Goal: Information Seeking & Learning: Check status

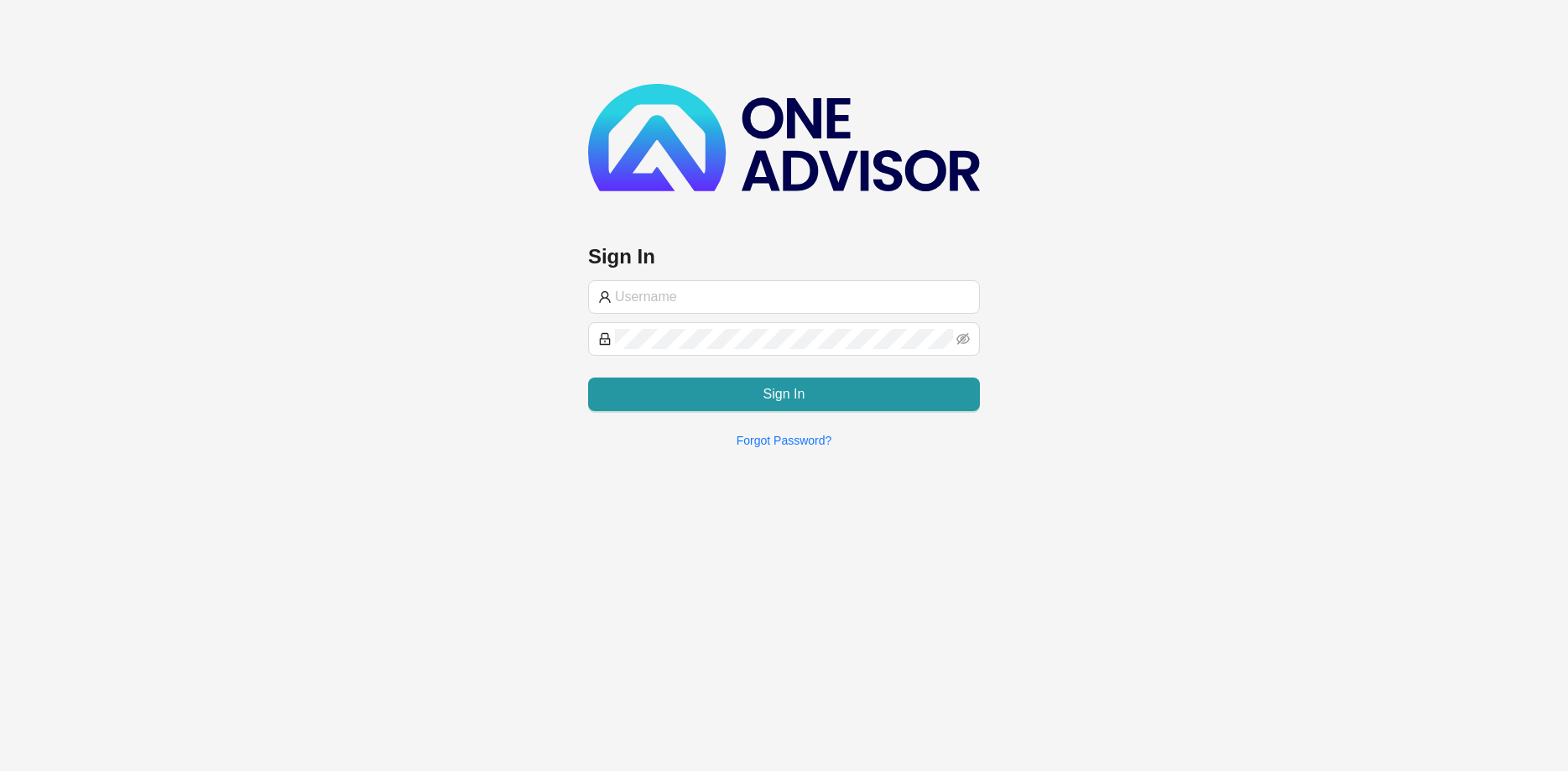
type input "[PERSON_NAME][EMAIL_ADDRESS][DOMAIN_NAME]"
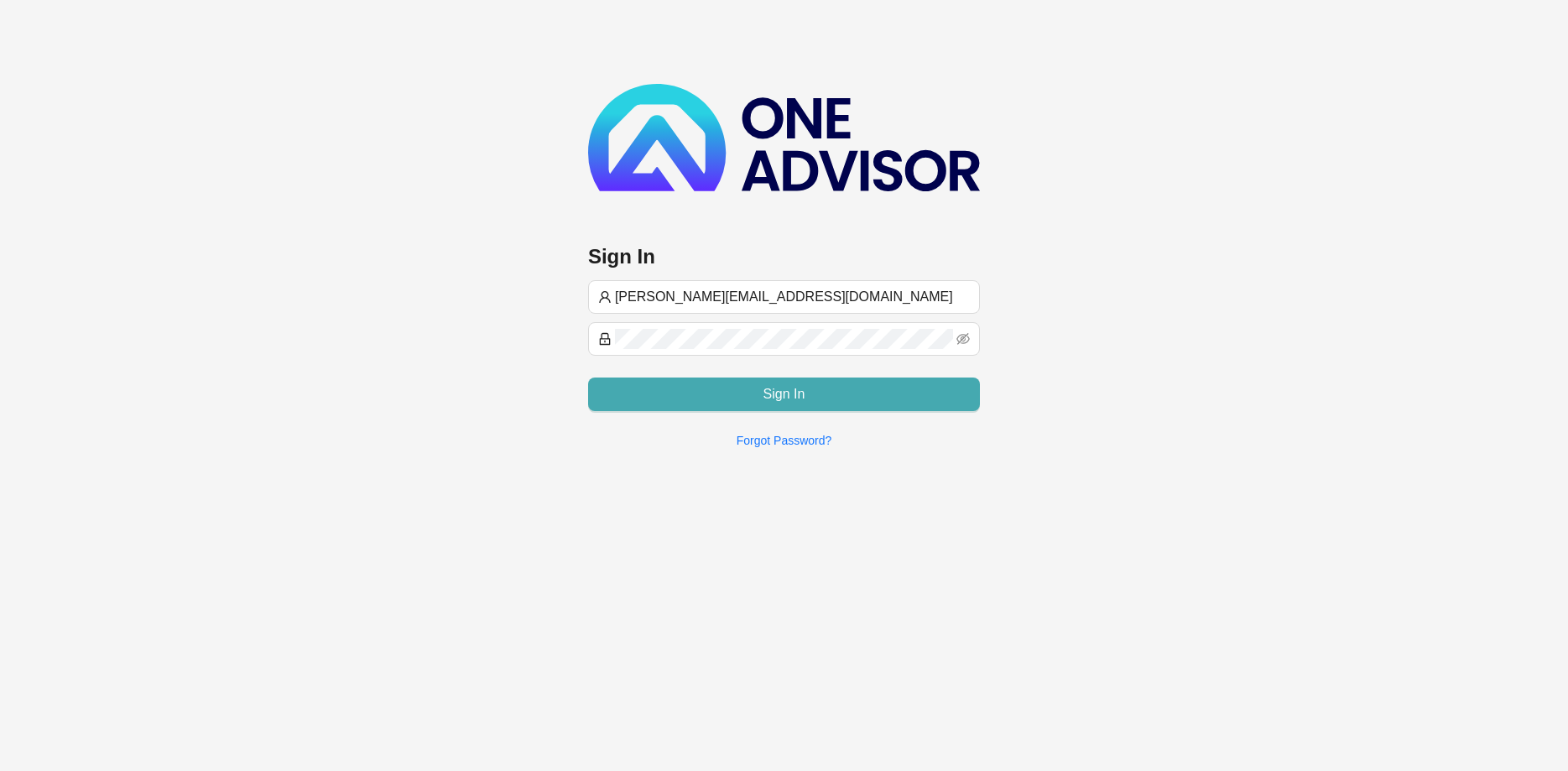
click at [748, 386] on button "Sign In" at bounding box center [784, 394] width 392 height 33
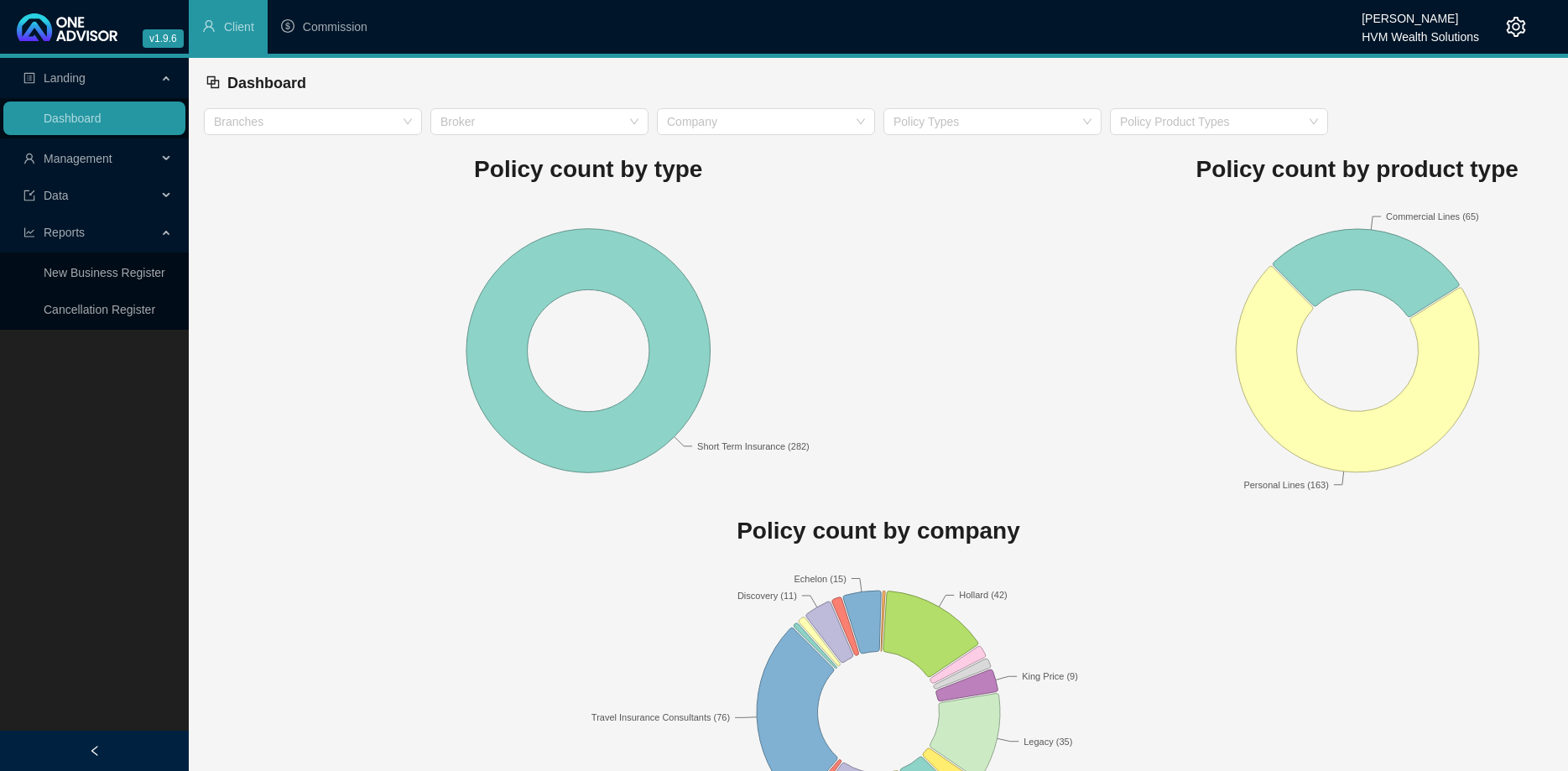
click at [145, 151] on span "Management" at bounding box center [91, 158] width 134 height 33
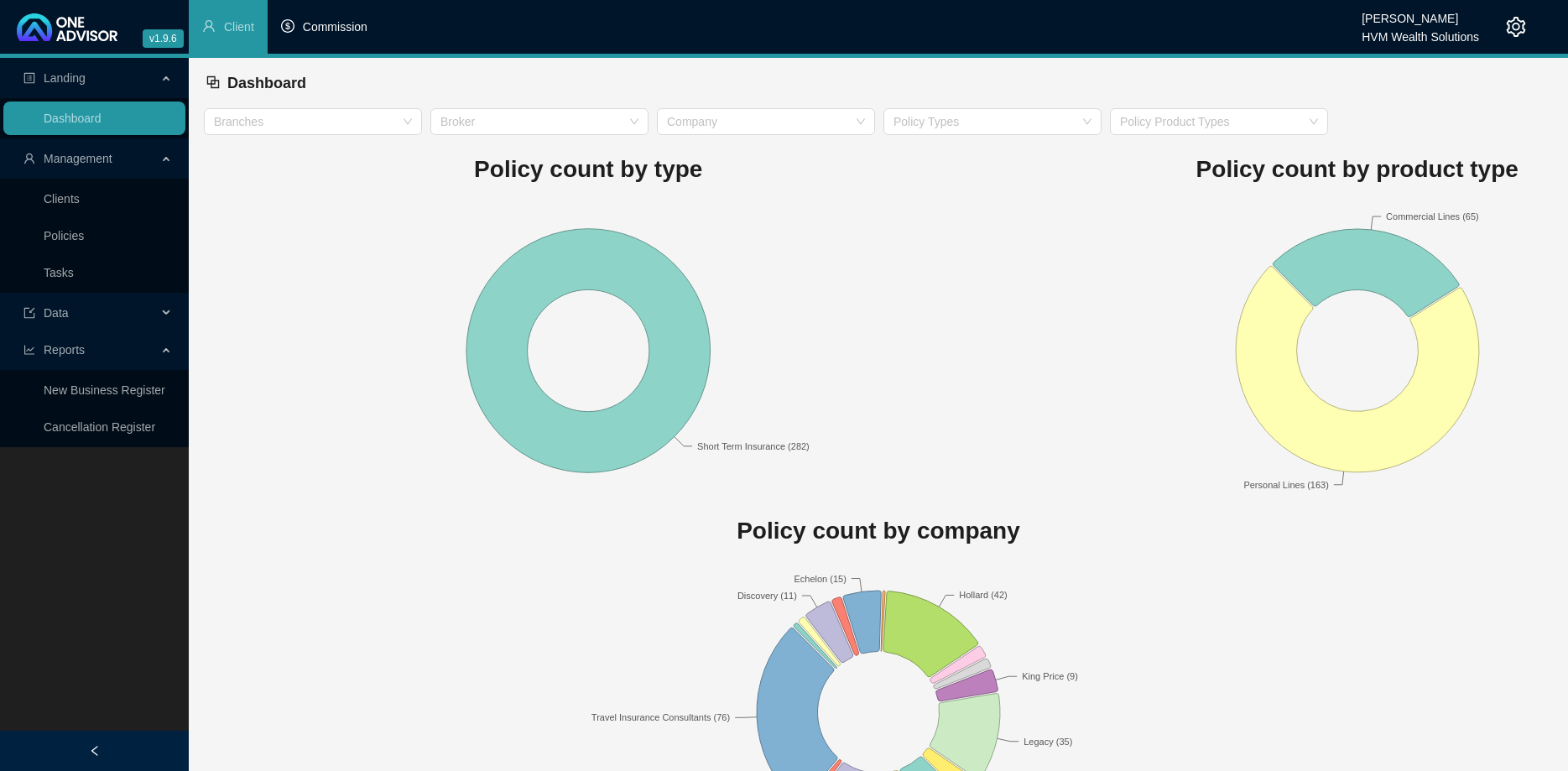
click at [366, 33] on span "Commission" at bounding box center [335, 26] width 64 height 13
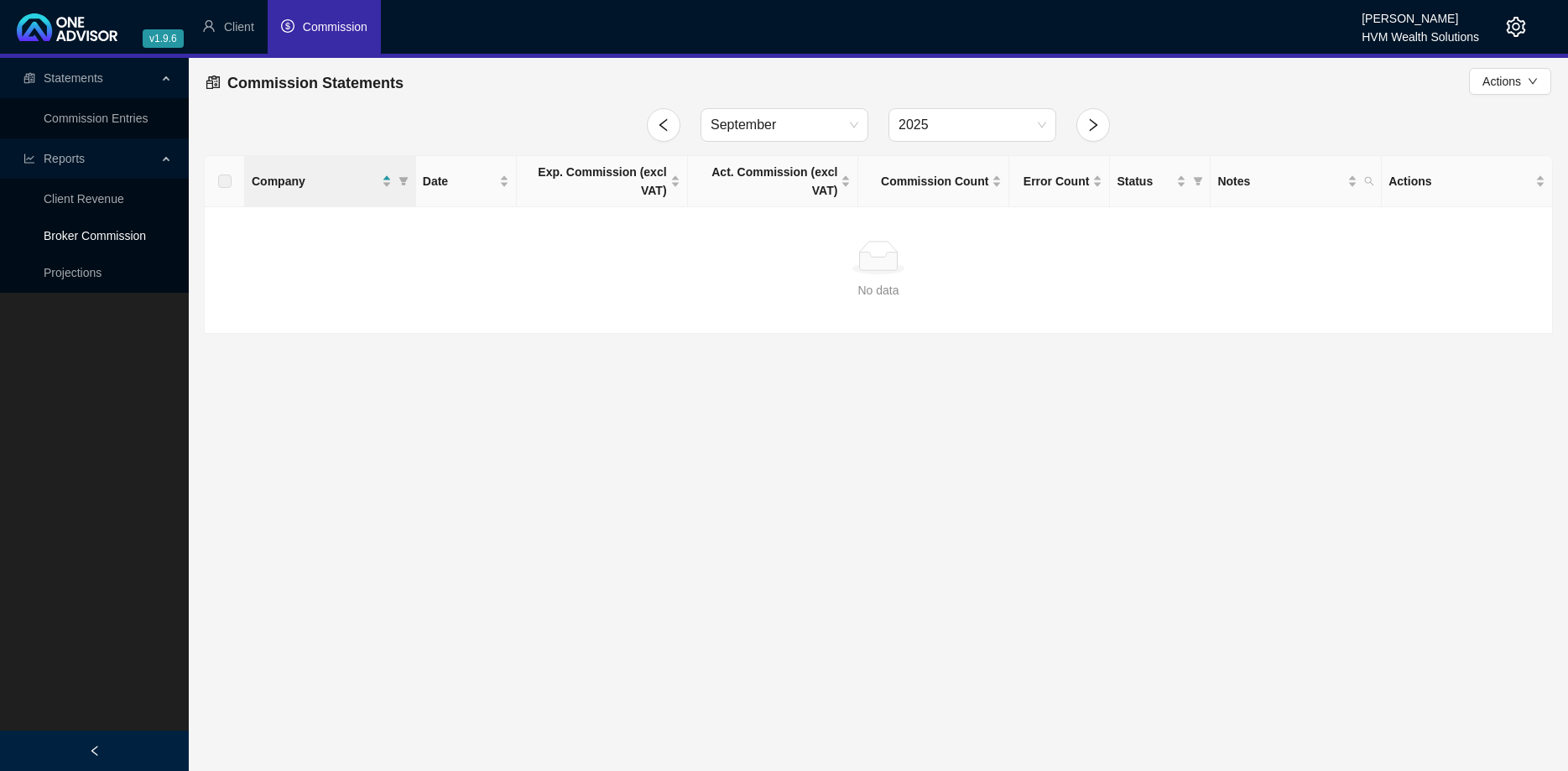
click at [114, 242] on link "Broker Commission" at bounding box center [95, 235] width 102 height 13
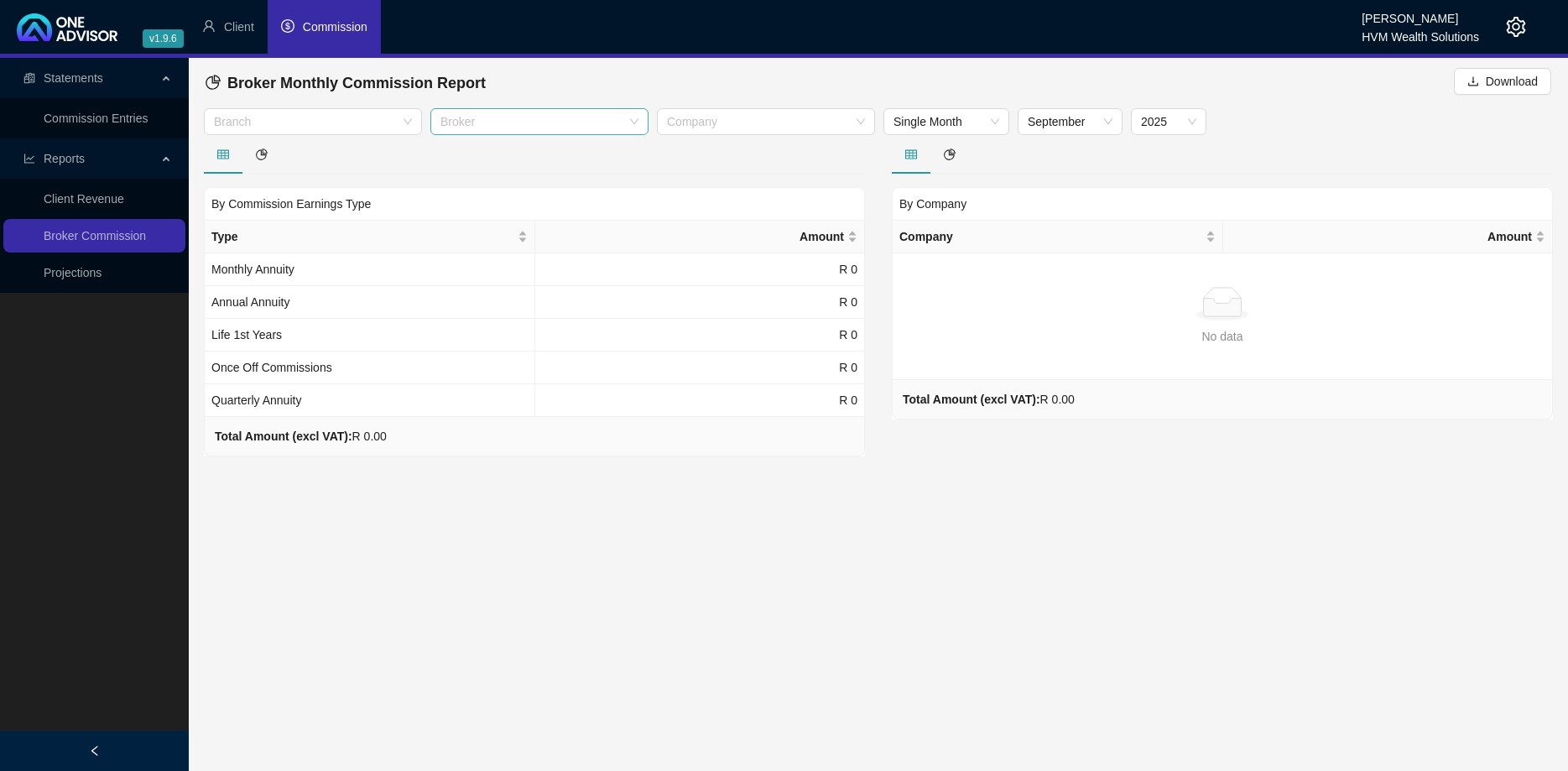
click at [626, 122] on div at bounding box center [531, 122] width 194 height 12
click at [592, 161] on div "[PERSON_NAME]" at bounding box center [539, 155] width 191 height 18
click at [766, 160] on div at bounding box center [534, 154] width 661 height 39
click at [762, 135] on div "Company" at bounding box center [766, 121] width 218 height 27
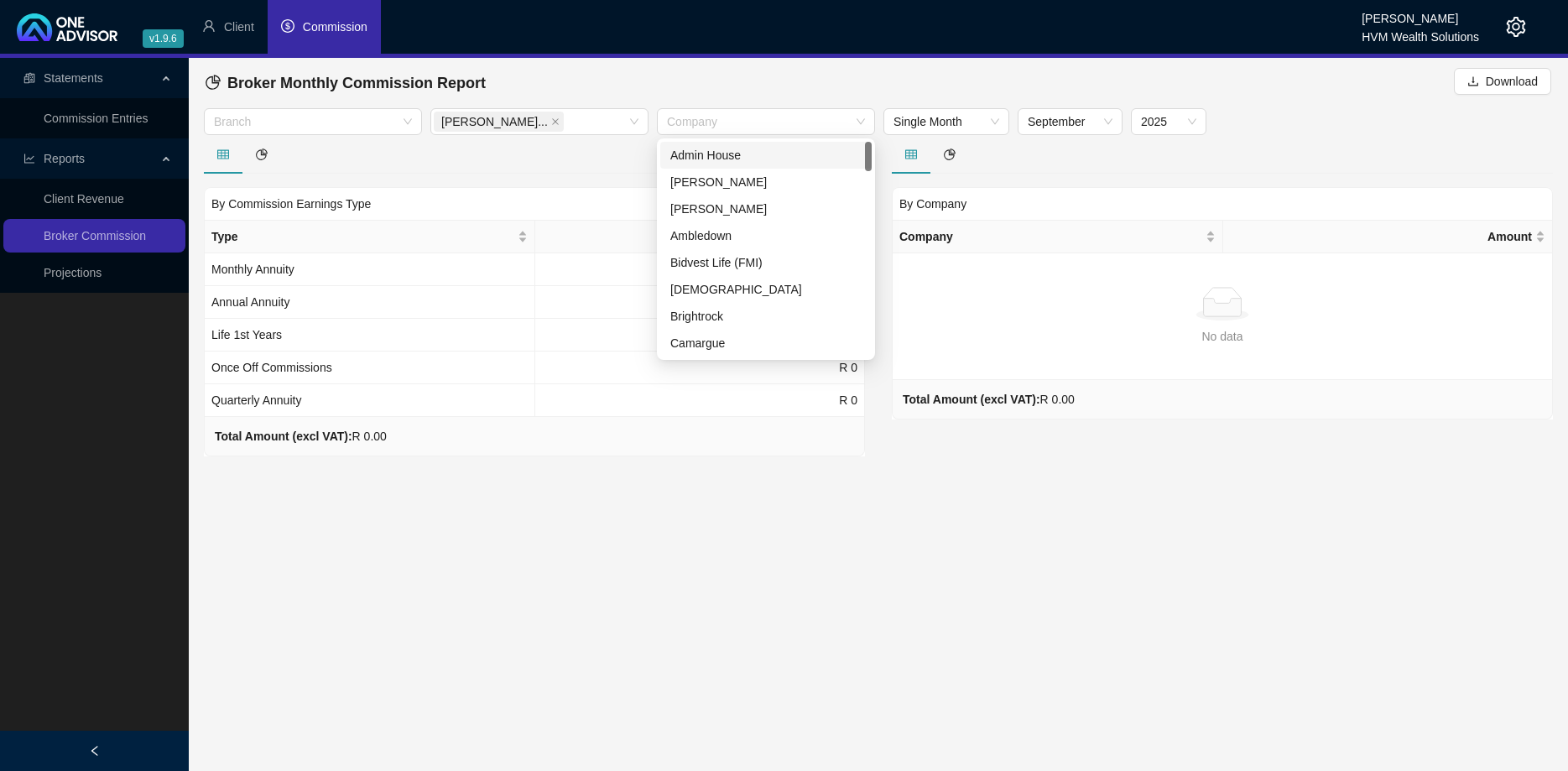
click at [571, 160] on div at bounding box center [534, 154] width 661 height 39
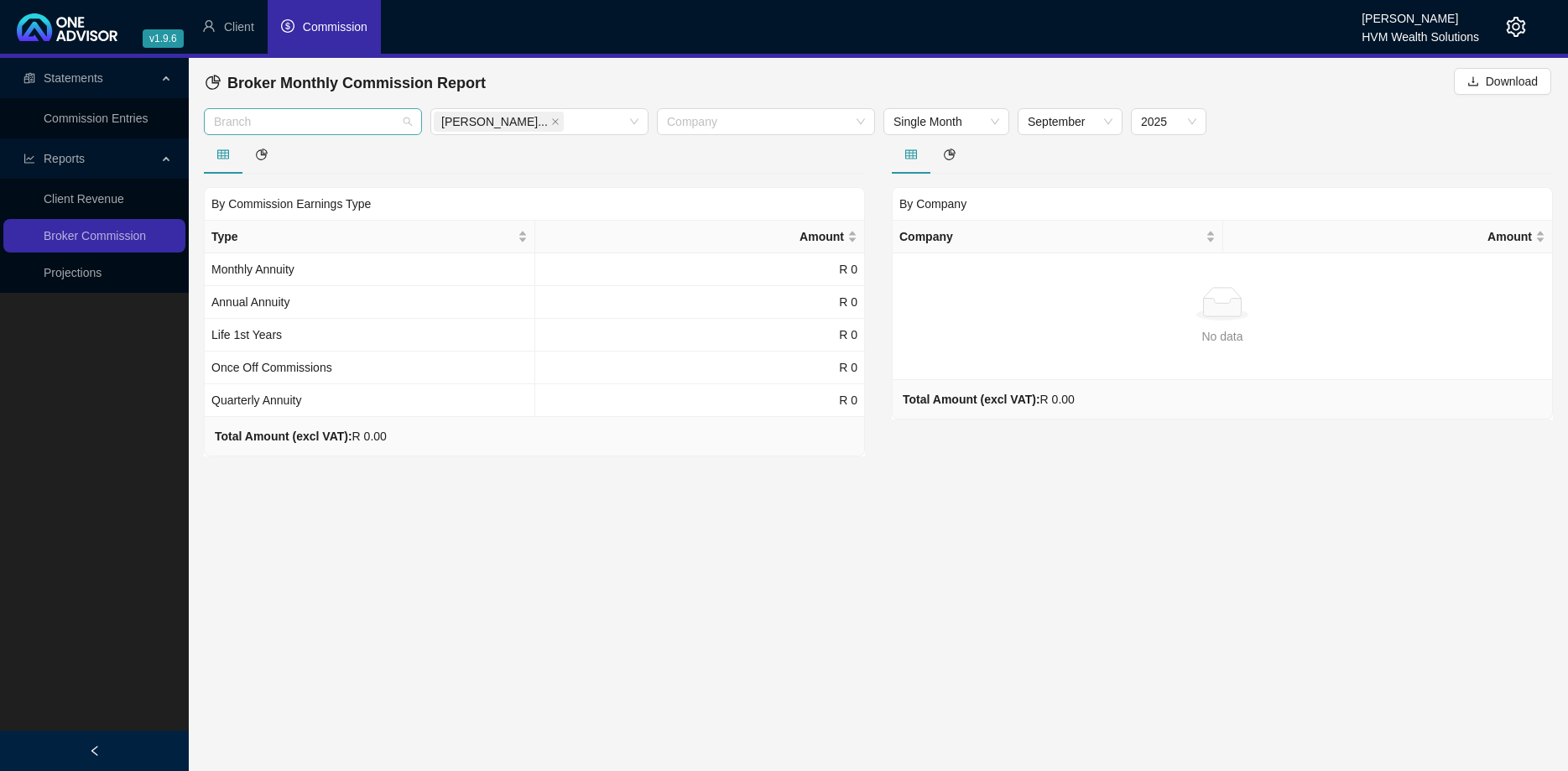
click at [350, 132] on div "Branch" at bounding box center [313, 121] width 218 height 27
click at [340, 152] on div "Short Term" at bounding box center [313, 155] width 191 height 18
click at [593, 120] on div at bounding box center [531, 122] width 194 height 12
click at [588, 159] on div "[PERSON_NAME]" at bounding box center [539, 155] width 191 height 18
click at [747, 155] on div at bounding box center [534, 154] width 661 height 39
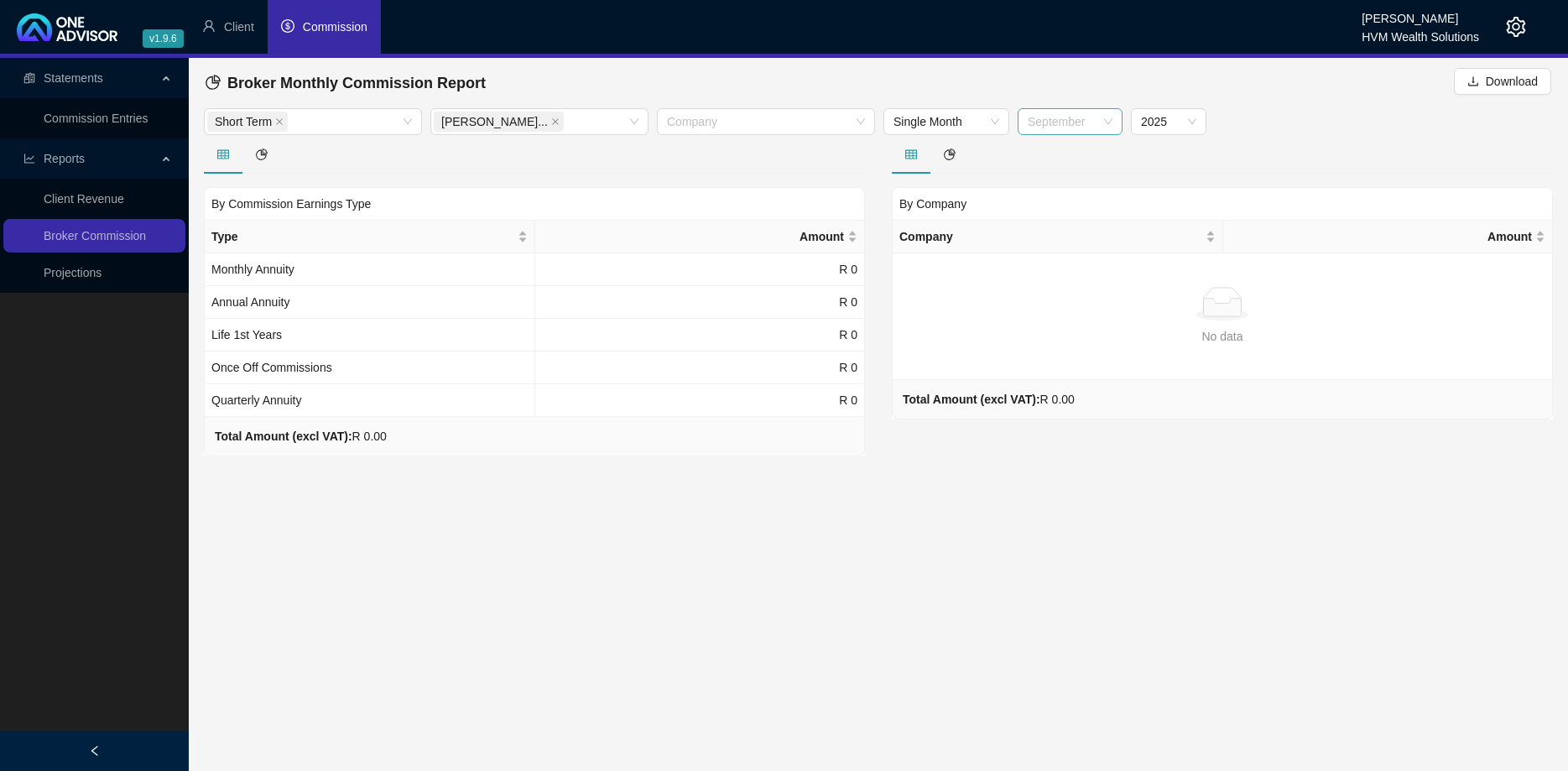
click at [1075, 130] on span "September" at bounding box center [1071, 121] width 85 height 26
click at [1066, 323] on div "August" at bounding box center [1070, 316] width 78 height 18
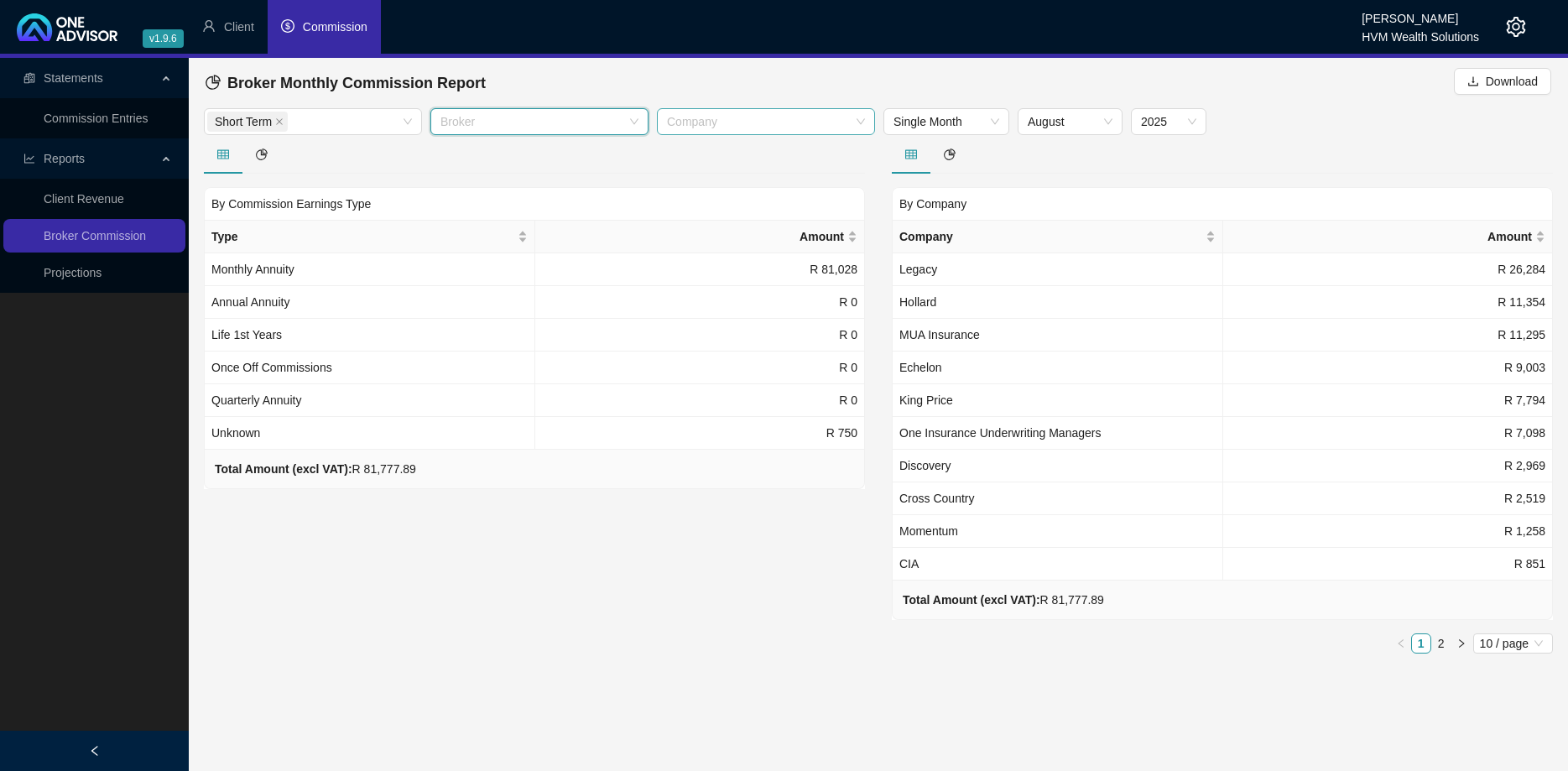
click at [815, 116] on div at bounding box center [757, 122] width 194 height 12
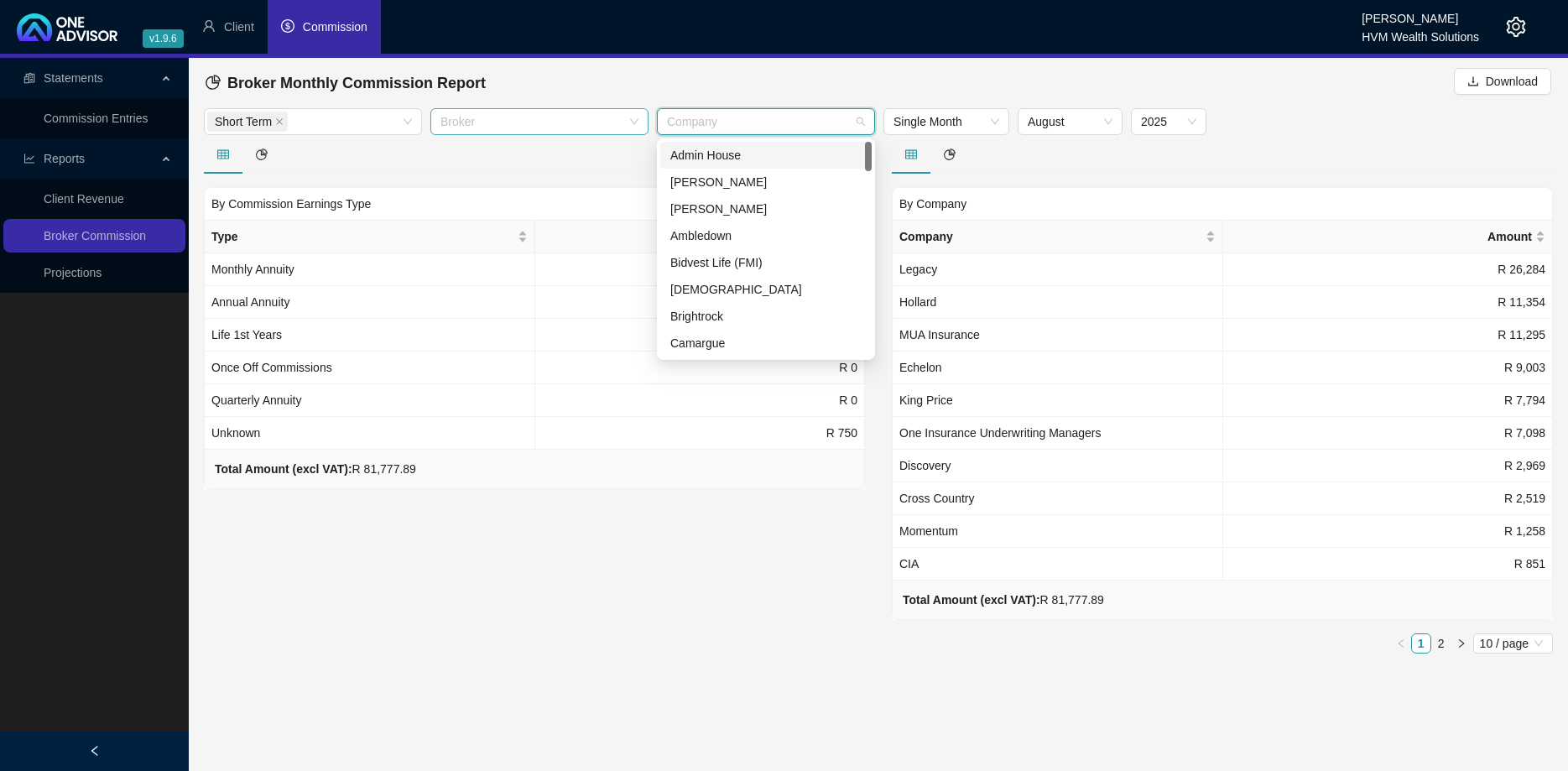
click at [815, 128] on div at bounding box center [757, 122] width 194 height 12
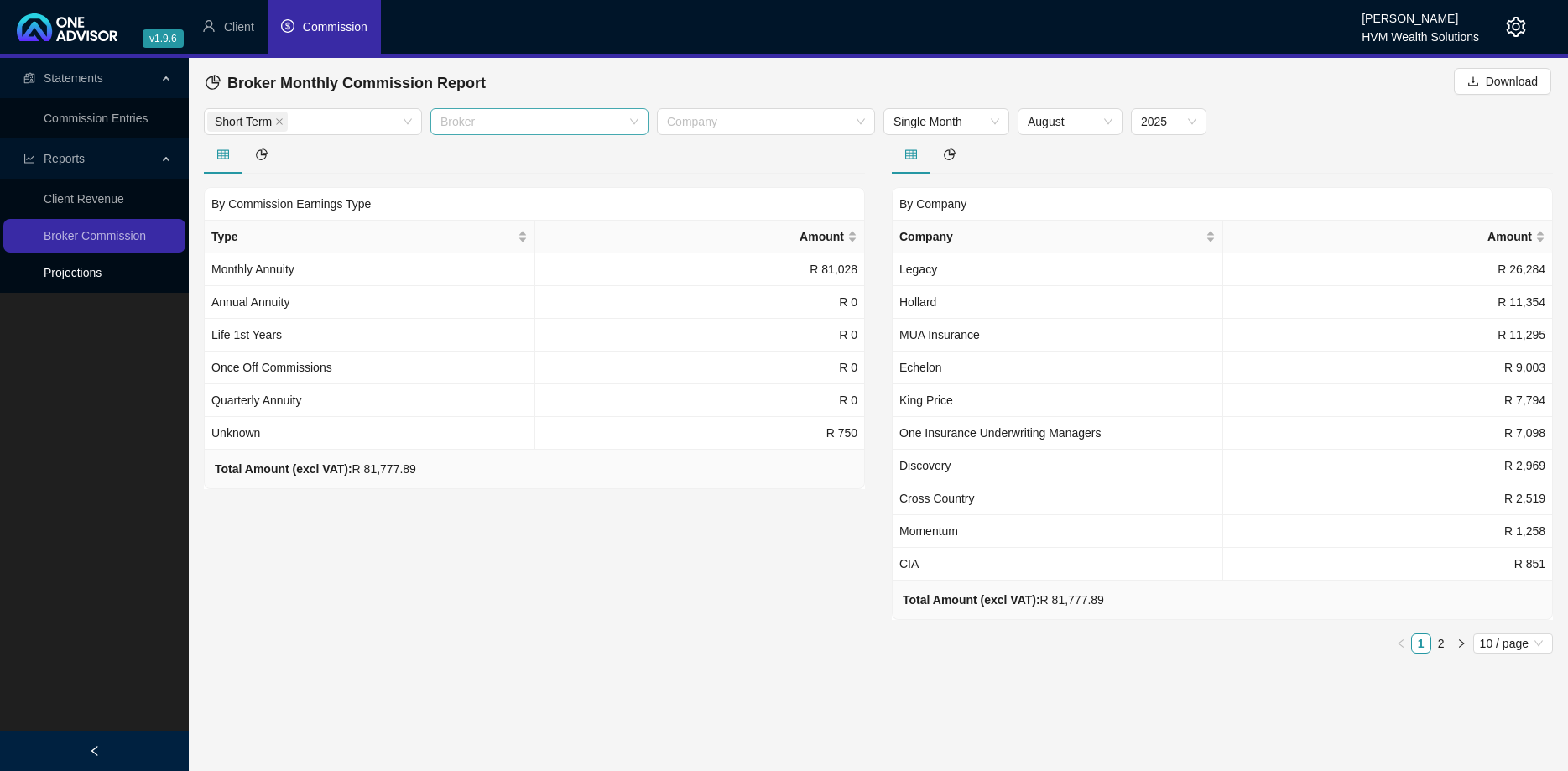
click at [101, 278] on link "Projections" at bounding box center [73, 272] width 58 height 13
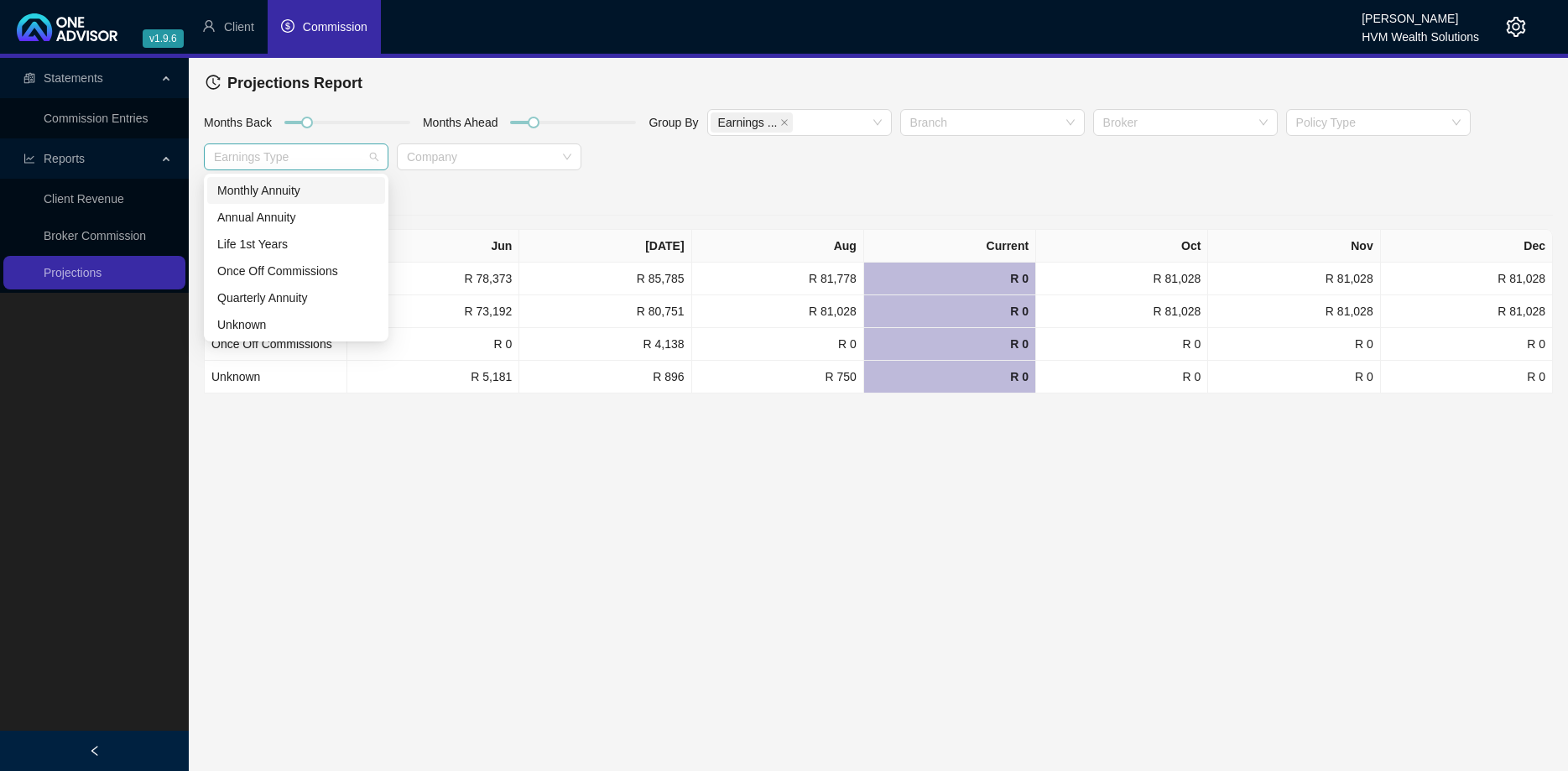
click at [328, 159] on div at bounding box center [287, 158] width 160 height 12
click at [455, 159] on div at bounding box center [481, 158] width 160 height 12
drag, startPoint x: 678, startPoint y: 173, endPoint x: 1058, endPoint y: 166, distance: 380.1
click at [681, 173] on div "Months Back Months Ahead Group By Earnings ... Branch Broker Policy Type Earnin…" at bounding box center [879, 143] width 1358 height 69
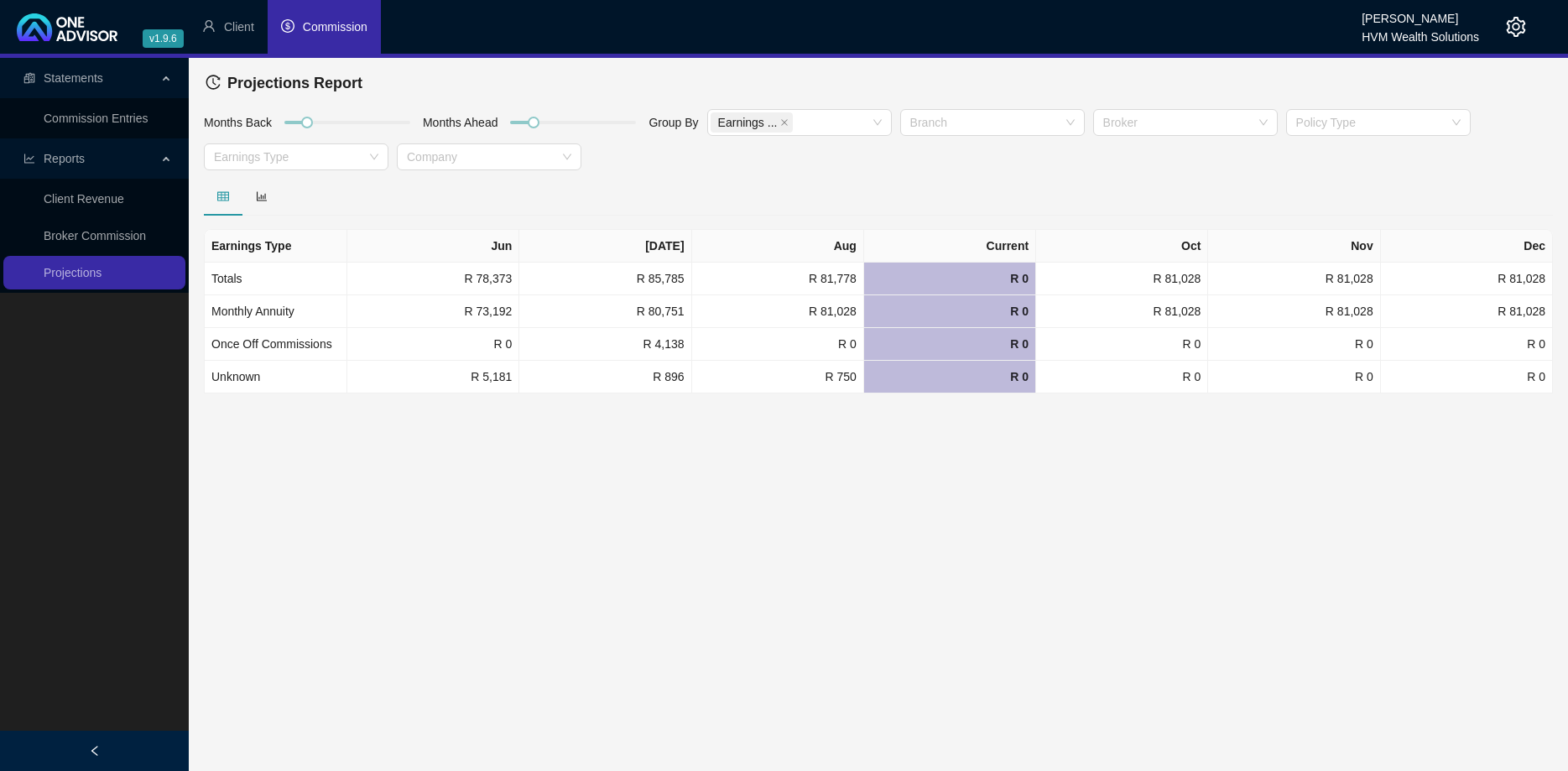
click at [1359, 108] on div "Months Back Months Ahead Group By Earnings ... Branch Broker Policy Type Earnin…" at bounding box center [879, 143] width 1358 height 69
click at [1358, 121] on div at bounding box center [1370, 122] width 160 height 12
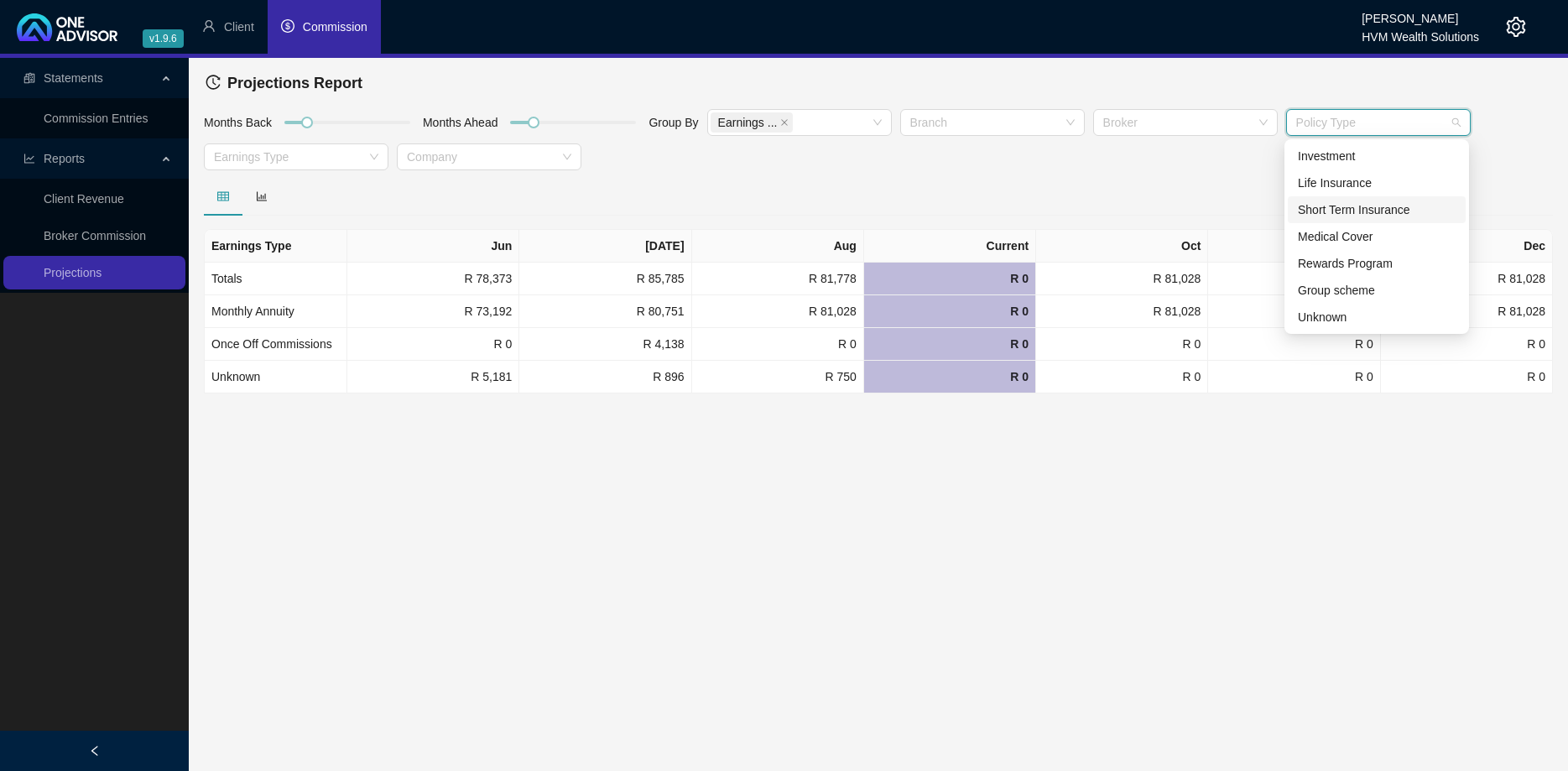
click at [1357, 214] on div "Short Term Insurance" at bounding box center [1377, 209] width 158 height 18
click at [1132, 185] on div at bounding box center [879, 196] width 1350 height 39
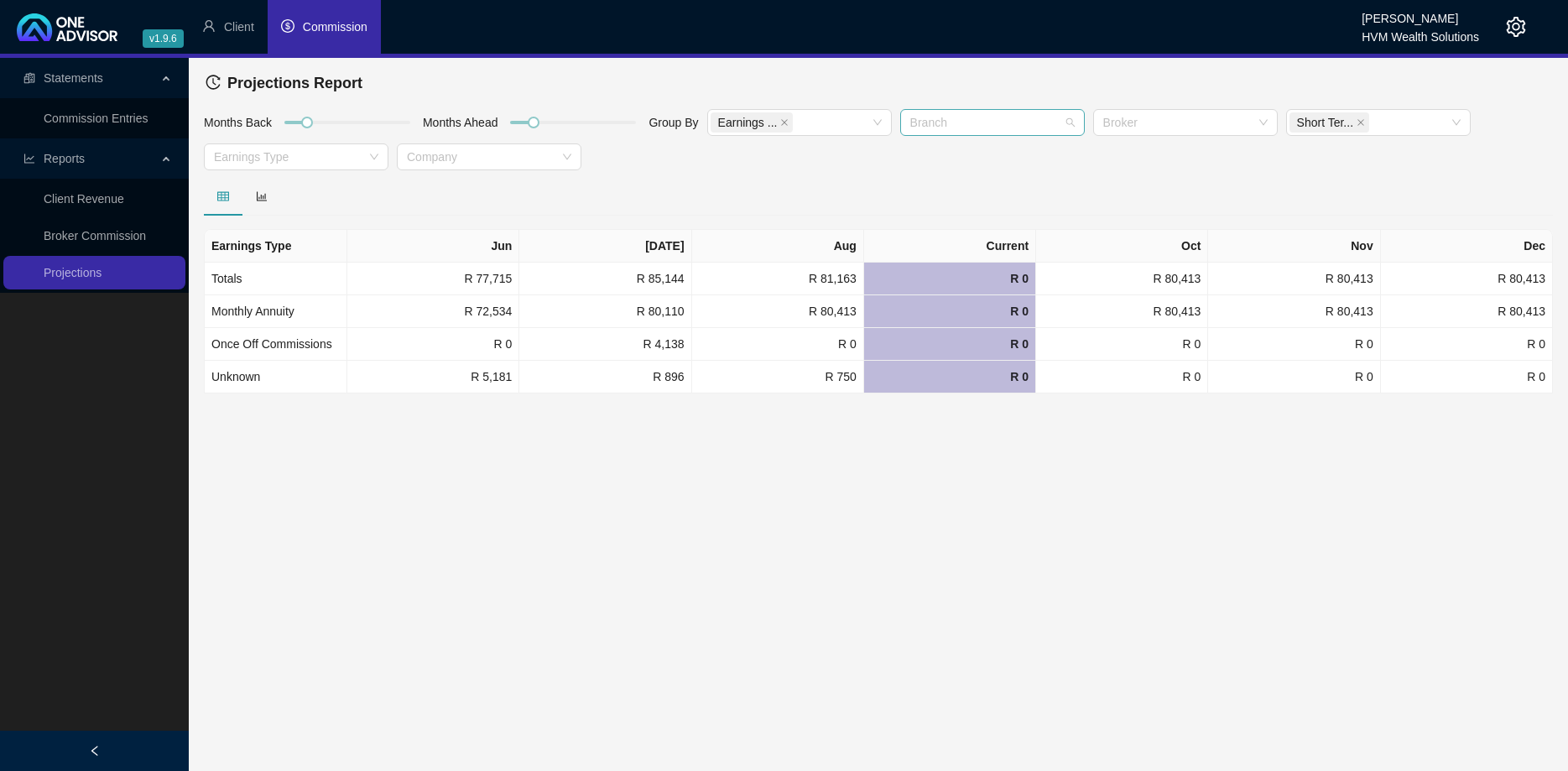
click at [1045, 133] on div "Branch" at bounding box center [993, 122] width 185 height 27
click at [1123, 129] on div at bounding box center [1177, 122] width 160 height 12
click at [1125, 161] on div "[PERSON_NAME]" at bounding box center [1183, 156] width 158 height 18
click at [1042, 166] on div "Months Back Months Ahead Group By Earnings ... Branch Renier Va... Short Ter...…" at bounding box center [879, 143] width 1358 height 69
click at [959, 127] on div at bounding box center [984, 122] width 160 height 12
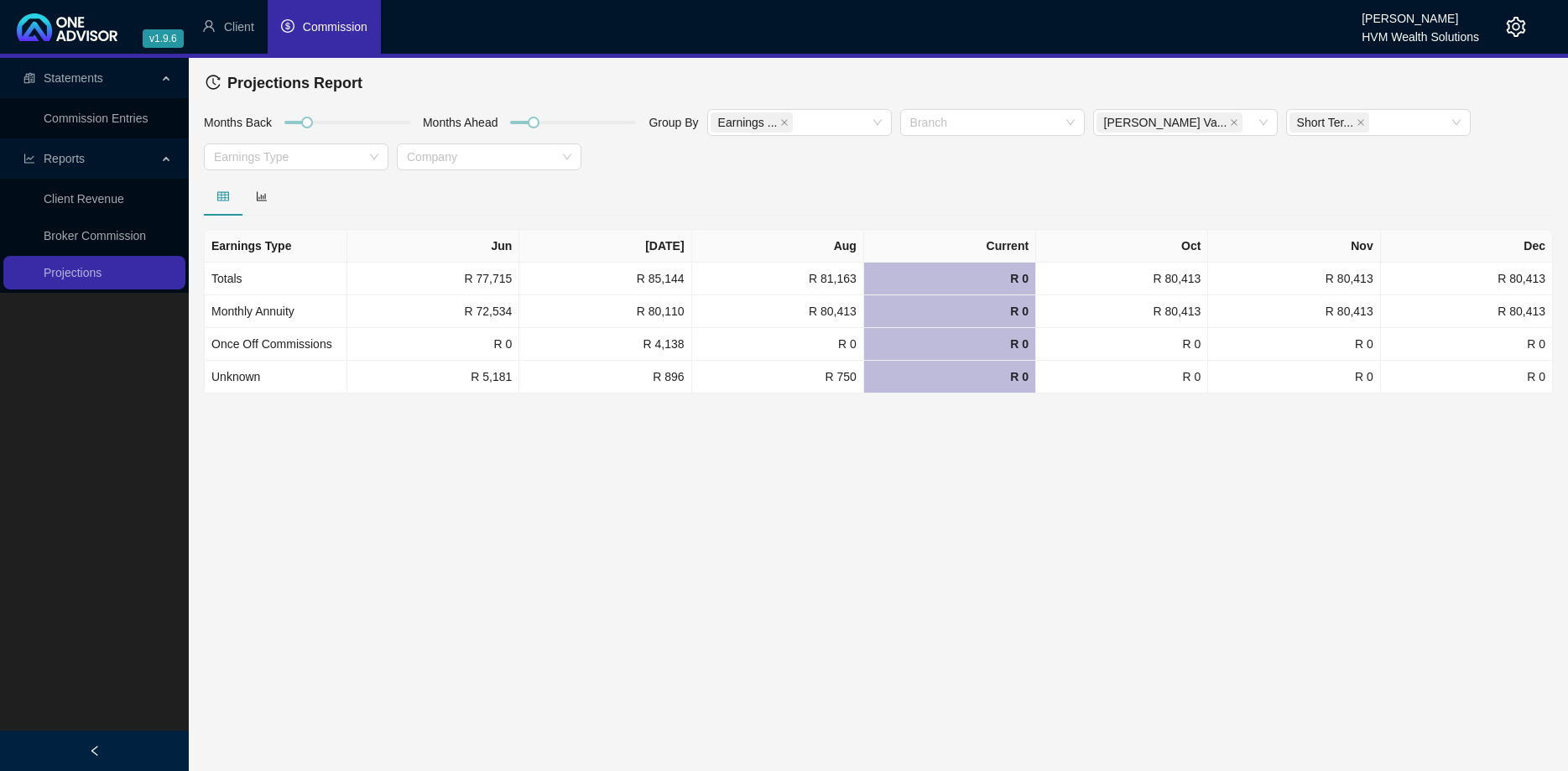
click at [840, 158] on div "Months Back Months Ahead Group By Earnings ... Branch Renier Va... Short Ter...…" at bounding box center [879, 143] width 1358 height 69
click at [328, 167] on div "Earnings Type" at bounding box center [297, 157] width 185 height 27
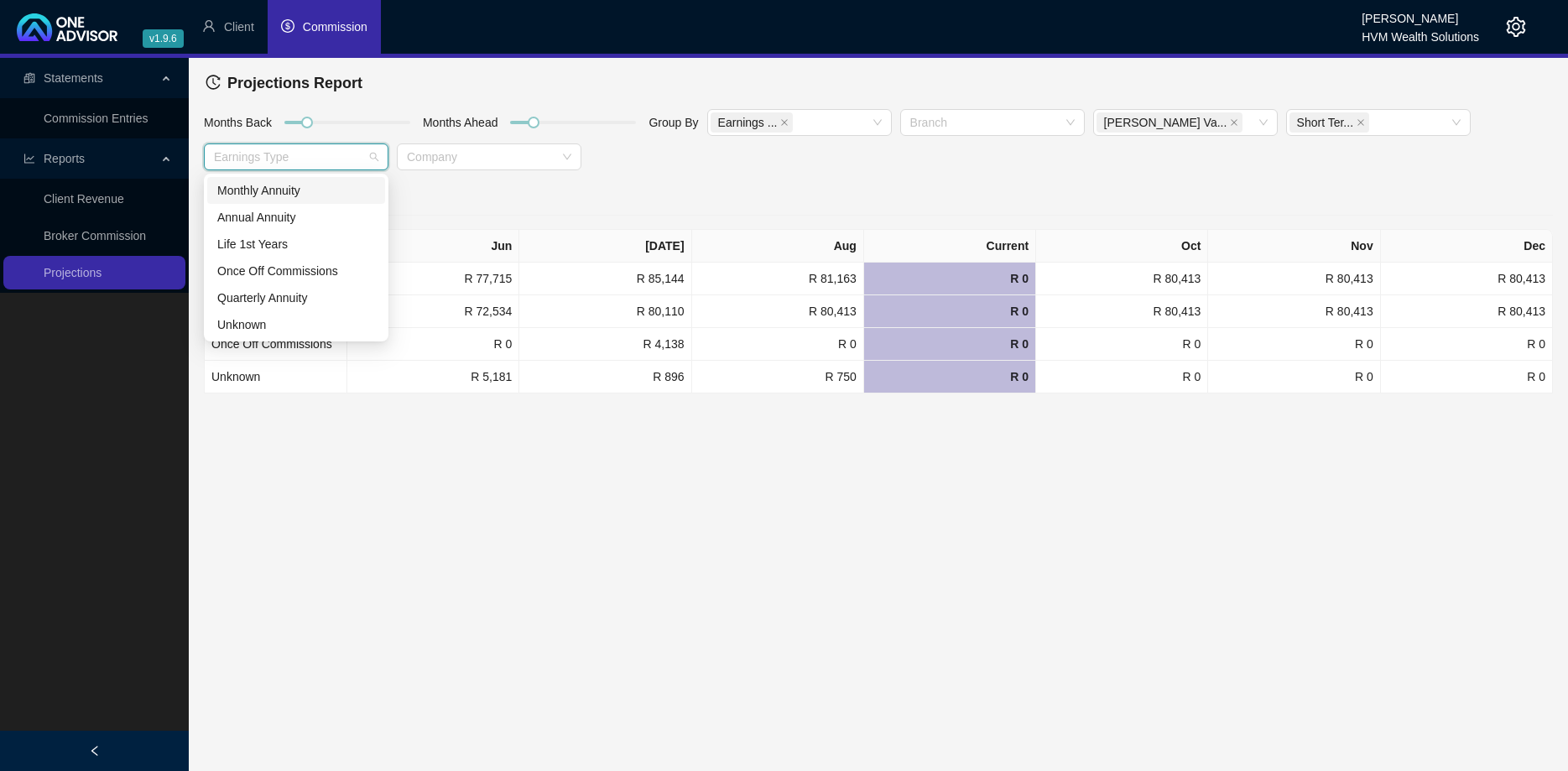
click at [824, 169] on div "Months Back Months Ahead Group By Earnings ... Branch Renier Va... Short Ter...…" at bounding box center [879, 143] width 1358 height 69
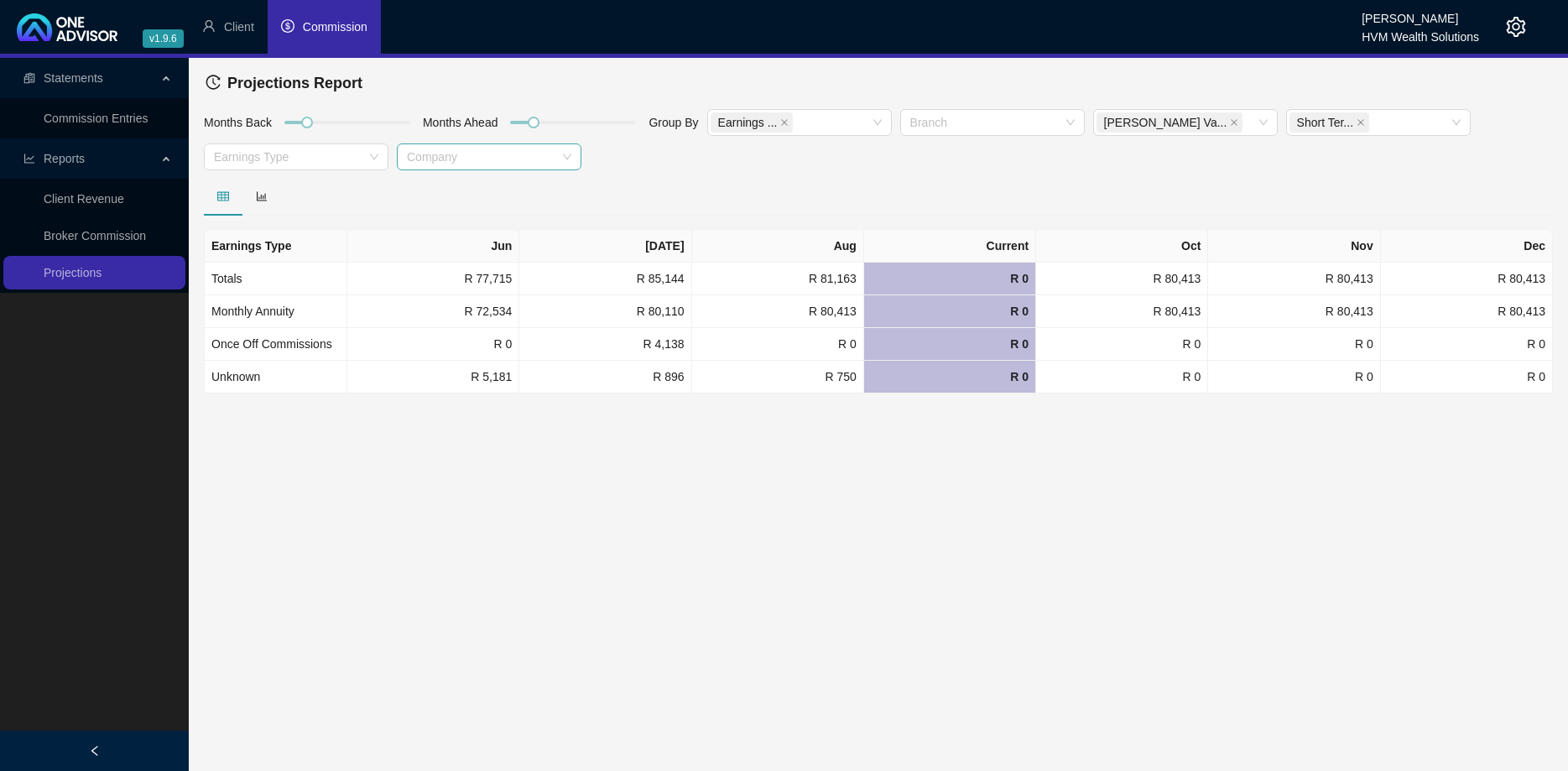
click at [571, 158] on div "Company" at bounding box center [490, 157] width 185 height 27
click at [683, 165] on div "Months Back Months Ahead Group By Earnings ... Branch Renier Va... Short Ter...…" at bounding box center [879, 143] width 1358 height 69
